Goal: Task Accomplishment & Management: Manage account settings

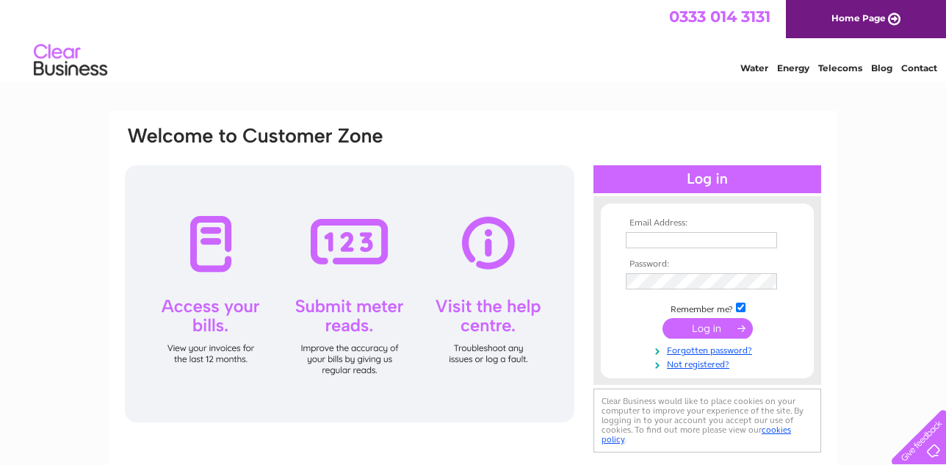
type input "margoairey537@gmail.com"
click at [687, 328] on input "submit" at bounding box center [708, 328] width 90 height 21
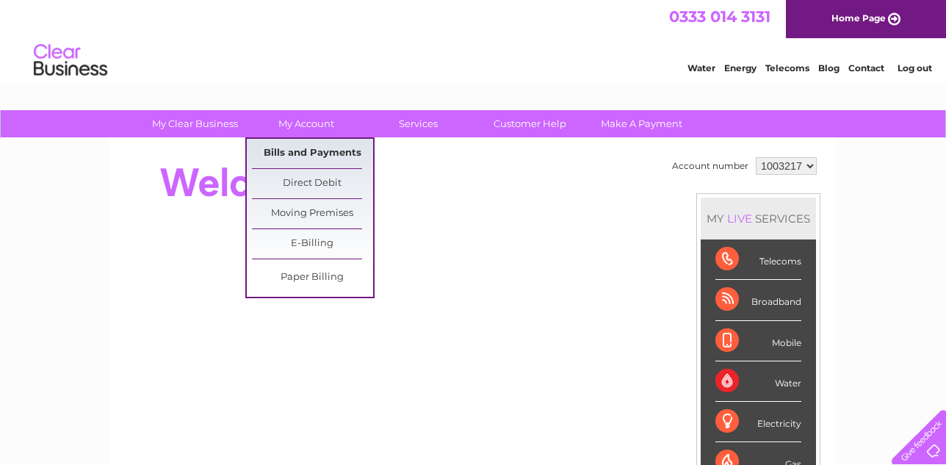
click at [304, 151] on link "Bills and Payments" at bounding box center [312, 153] width 121 height 29
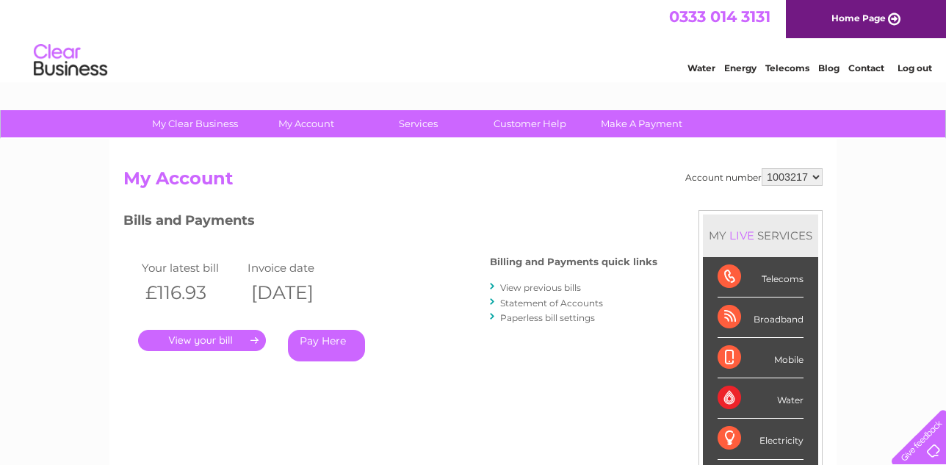
click at [198, 337] on link "." at bounding box center [202, 340] width 128 height 21
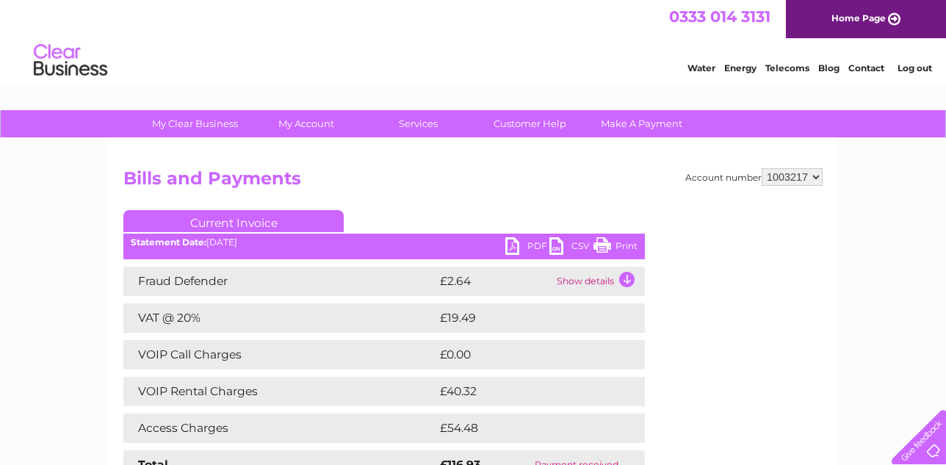
click at [513, 243] on link "PDF" at bounding box center [527, 247] width 44 height 21
